Goal: Task Accomplishment & Management: Manage account settings

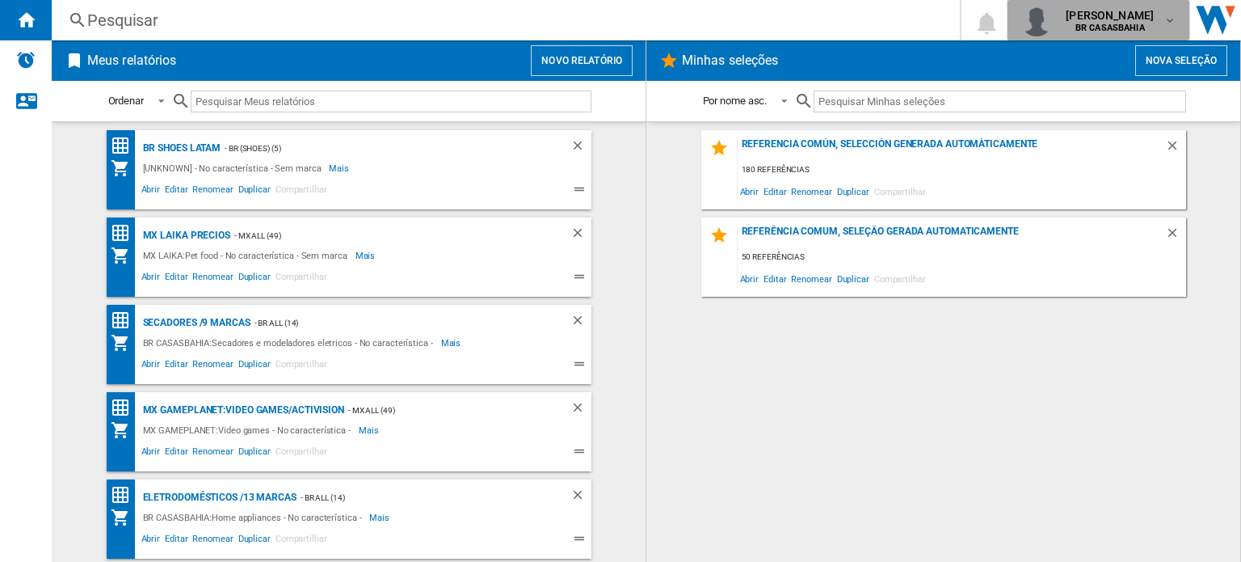
click at [1130, 23] on b "BR CASASBAHIA" at bounding box center [1109, 28] width 69 height 11
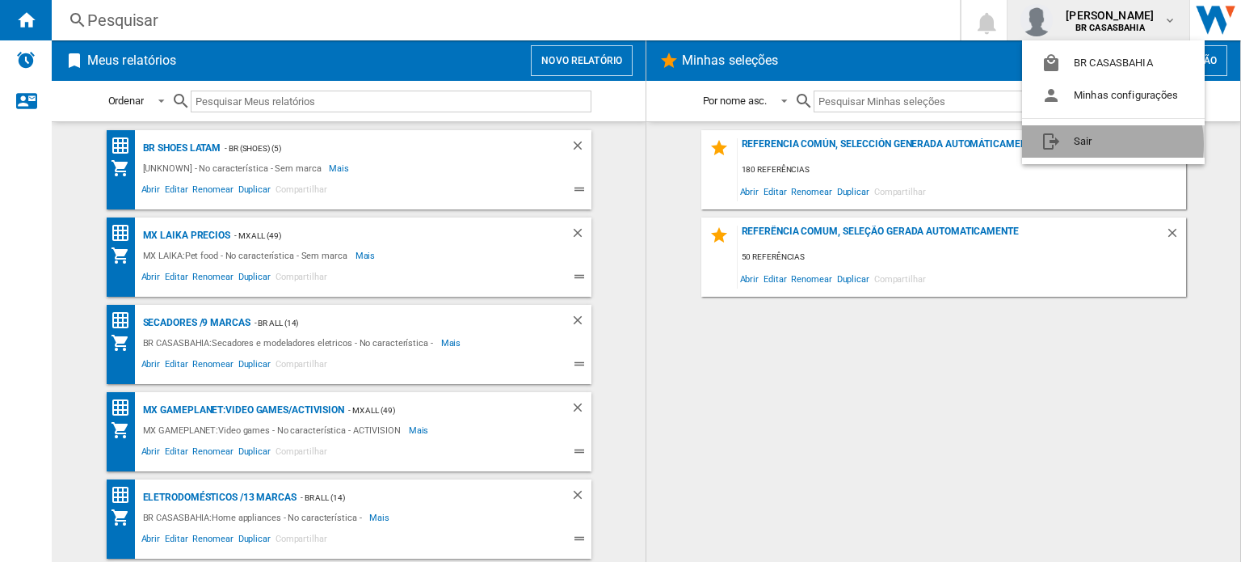
click at [1094, 144] on button "Sair" at bounding box center [1113, 141] width 183 height 32
